Goal: Task Accomplishment & Management: Use online tool/utility

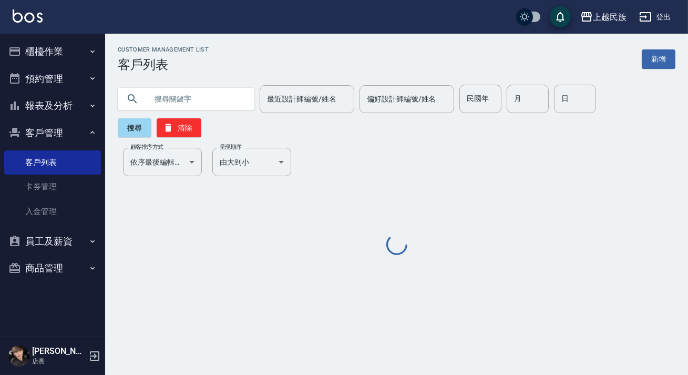
click at [220, 98] on input "text" at bounding box center [196, 99] width 99 height 28
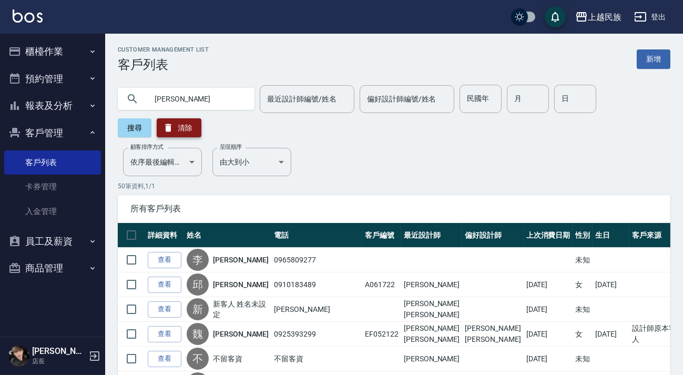
type input "[PERSON_NAME]"
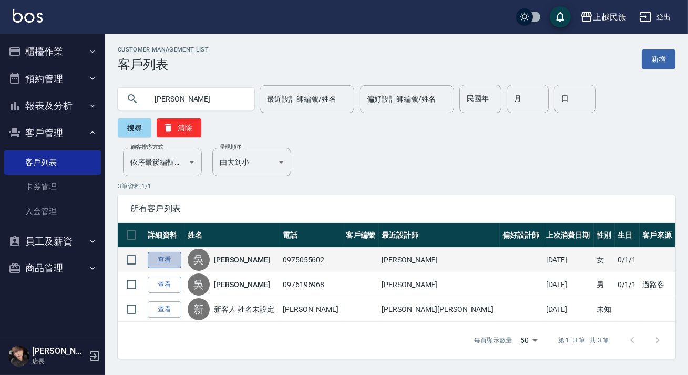
click at [160, 258] on link "查看" at bounding box center [165, 260] width 34 height 16
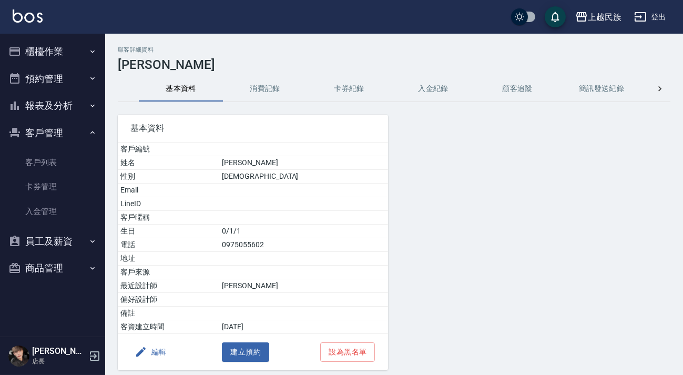
click at [265, 94] on button "消費記錄" at bounding box center [265, 88] width 84 height 25
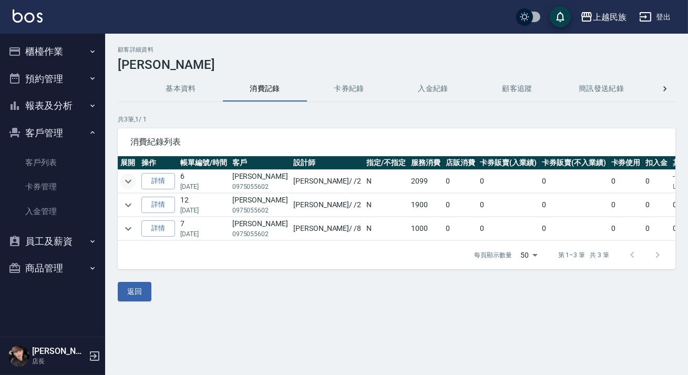
click at [130, 181] on icon "expand row" at bounding box center [128, 181] width 13 height 13
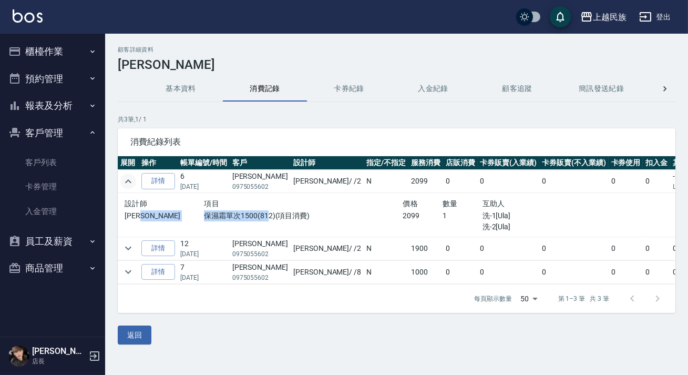
drag, startPoint x: 190, startPoint y: 216, endPoint x: 252, endPoint y: 215, distance: 62.1
click at [252, 215] on div "[PERSON_NAME]霜單次1500(812)(項目消費) 2099 1 洗-1[Ula] 洗-2[Ula]" at bounding box center [364, 221] width 478 height 22
click at [252, 215] on p "保濕霜單次1500(812)(項目消費)" at bounding box center [303, 215] width 199 height 11
drag, startPoint x: 374, startPoint y: 212, endPoint x: 378, endPoint y: 219, distance: 8.0
click at [403, 219] on p "2099" at bounding box center [423, 215] width 40 height 11
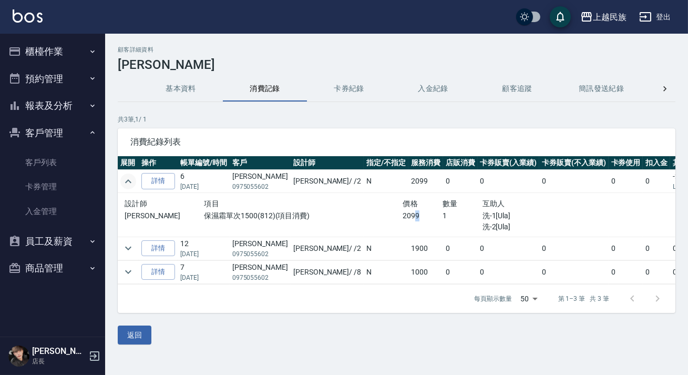
click at [403, 219] on p "2099" at bounding box center [423, 215] width 40 height 11
click at [154, 187] on link "詳情" at bounding box center [158, 181] width 34 height 16
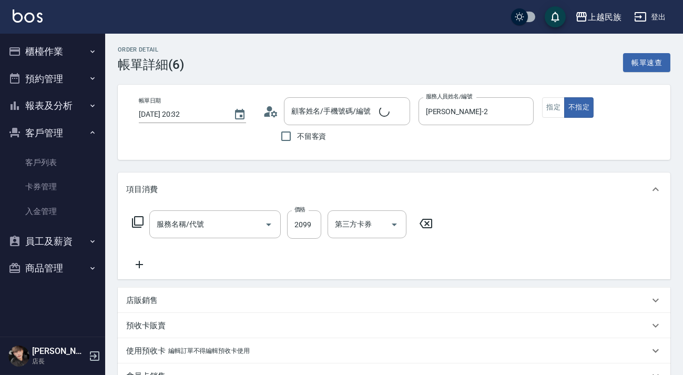
type input "[DATE] 20:32"
type input "[PERSON_NAME]-2"
type input "保濕霜單次1500(812)"
type input "[PERSON_NAME]/0975055602/"
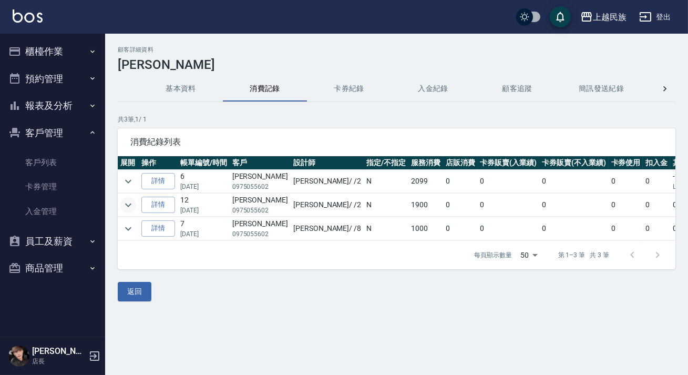
click at [123, 205] on icon "expand row" at bounding box center [128, 205] width 13 height 13
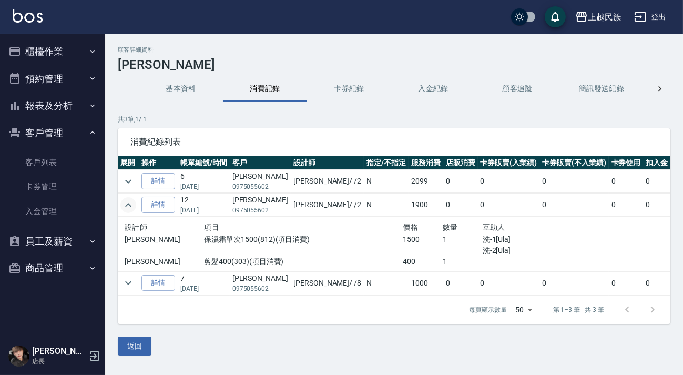
click at [131, 210] on icon "expand row" at bounding box center [128, 205] width 13 height 13
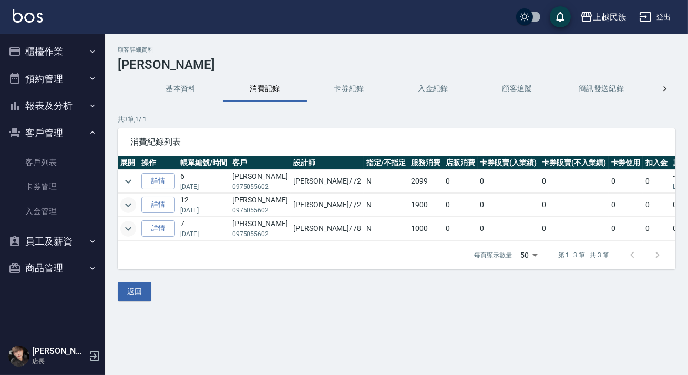
click at [124, 233] on icon "expand row" at bounding box center [128, 228] width 13 height 13
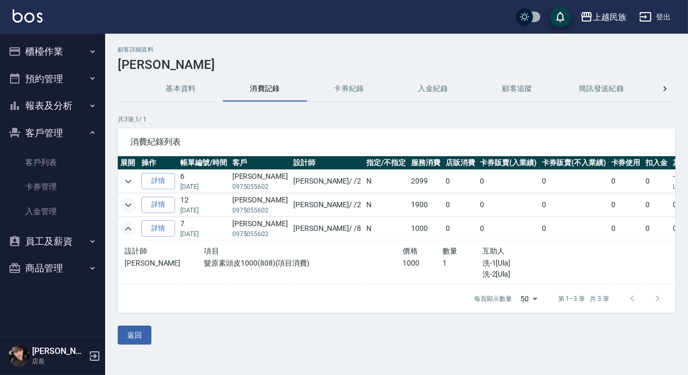
click at [124, 233] on icon "expand row" at bounding box center [128, 228] width 13 height 13
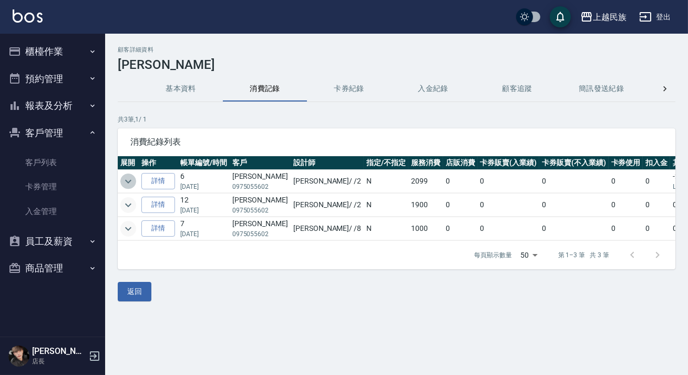
click at [130, 180] on icon "expand row" at bounding box center [128, 181] width 6 height 4
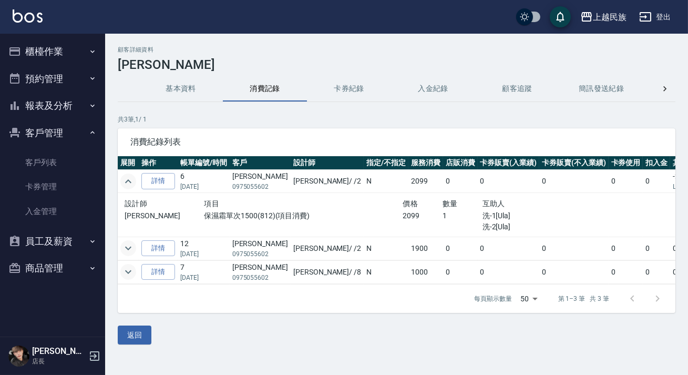
click at [126, 184] on icon "expand row" at bounding box center [128, 181] width 13 height 13
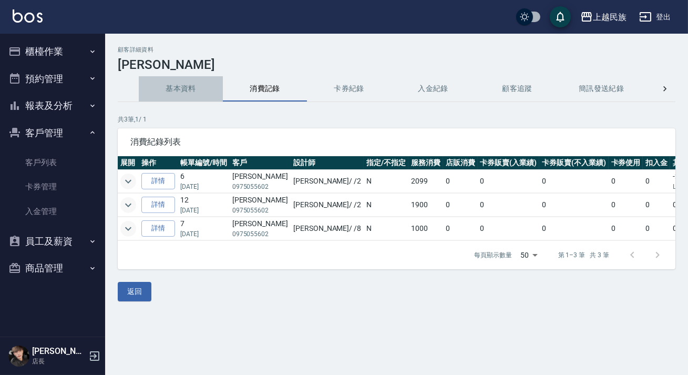
click at [189, 94] on button "基本資料" at bounding box center [181, 88] width 84 height 25
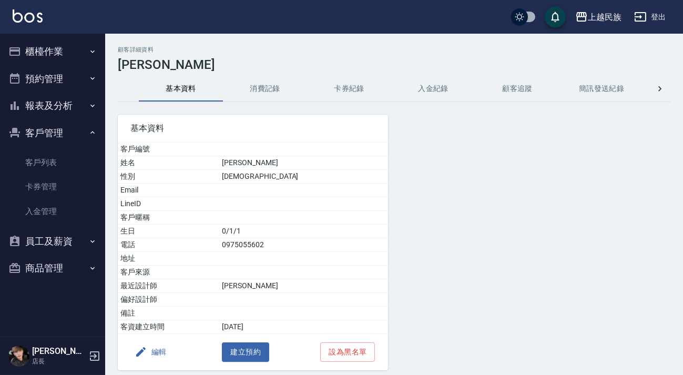
click at [57, 137] on button "客戶管理" at bounding box center [52, 132] width 97 height 27
click at [69, 46] on button "櫃檯作業" at bounding box center [52, 51] width 97 height 27
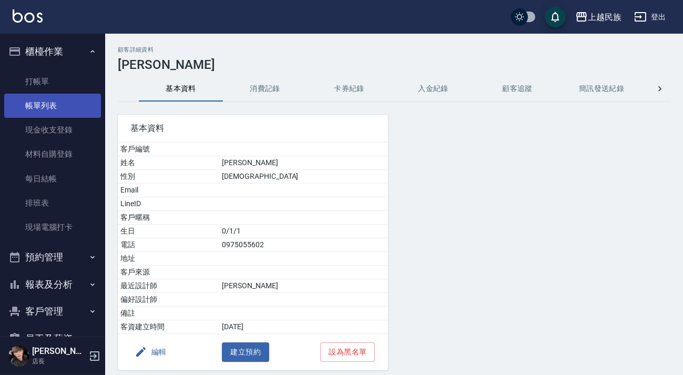
click at [59, 107] on link "帳單列表" at bounding box center [52, 106] width 97 height 24
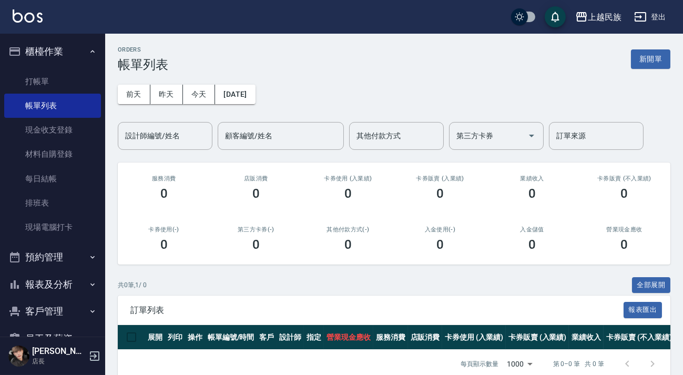
click at [54, 54] on button "櫃檯作業" at bounding box center [52, 51] width 97 height 27
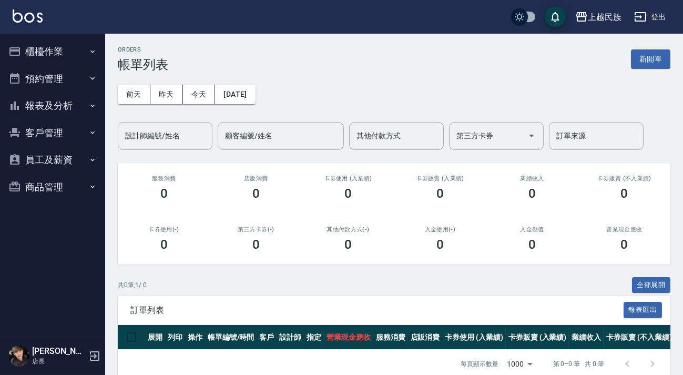
click at [62, 60] on button "櫃檯作業" at bounding box center [52, 51] width 97 height 27
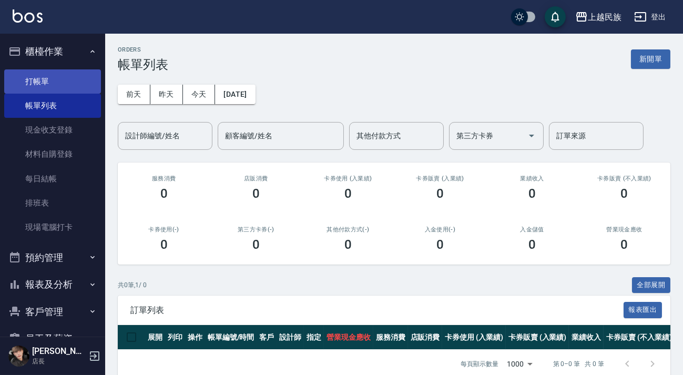
click at [61, 80] on link "打帳單" at bounding box center [52, 81] width 97 height 24
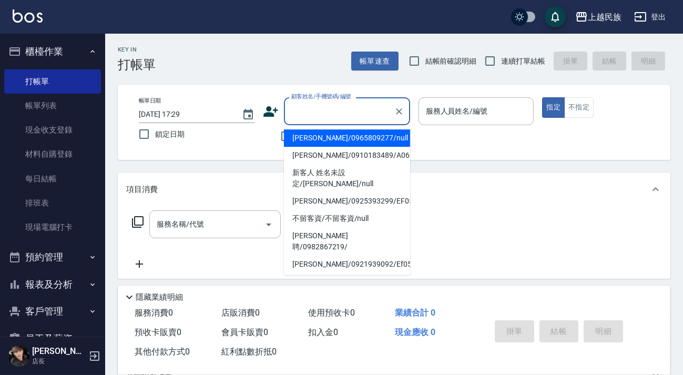
click at [337, 104] on input "顧客姓名/手機號碼/編號" at bounding box center [339, 111] width 101 height 18
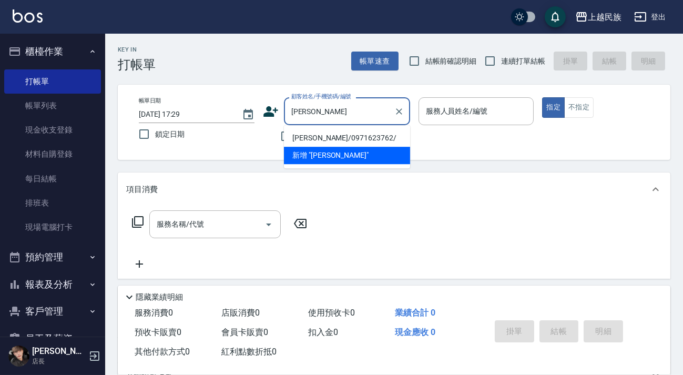
type input "[PERSON_NAME]"
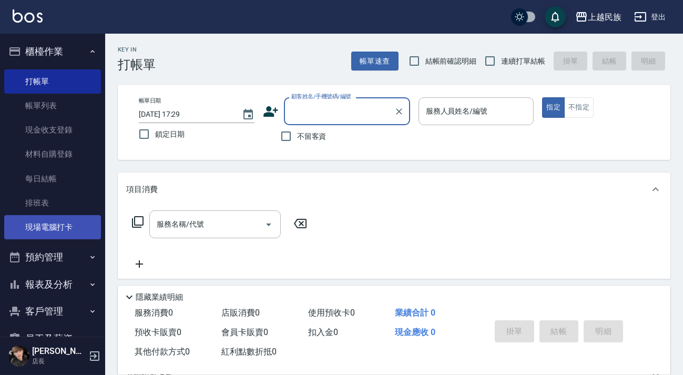
click at [67, 226] on link "現場電腦打卡" at bounding box center [52, 227] width 97 height 24
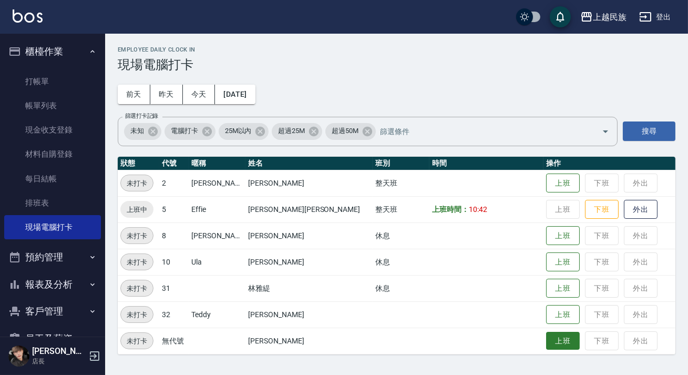
click at [546, 346] on button "上班" at bounding box center [563, 341] width 34 height 18
